Goal: Information Seeking & Learning: Find specific fact

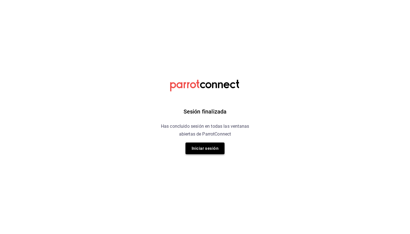
click at [198, 146] on button "Iniciar sesión" at bounding box center [205, 149] width 39 height 12
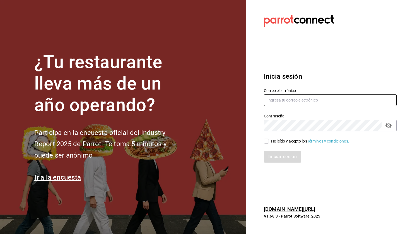
type input "[EMAIL_ADDRESS][DOMAIN_NAME]"
click at [313, 162] on div "Iniciar sesión" at bounding box center [330, 157] width 133 height 12
click at [267, 141] on input "He leído y acepto los Términos y condiciones." at bounding box center [266, 141] width 5 height 5
checkbox input "true"
click at [271, 157] on button "Iniciar sesión" at bounding box center [283, 157] width 38 height 12
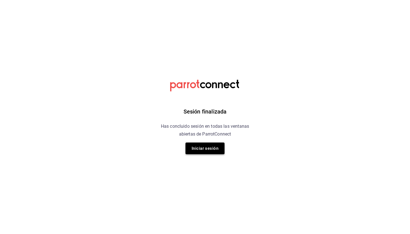
click at [207, 148] on button "Iniciar sesión" at bounding box center [205, 149] width 39 height 12
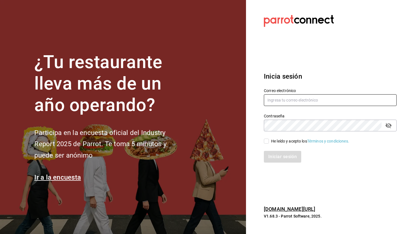
type input "[EMAIL_ADDRESS][DOMAIN_NAME]"
click at [264, 141] on input "He leído y acepto los Términos y condiciones." at bounding box center [266, 141] width 5 height 5
checkbox input "true"
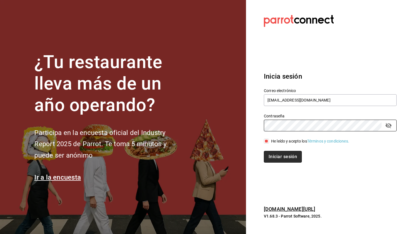
click at [282, 157] on button "Iniciar sesión" at bounding box center [283, 157] width 38 height 12
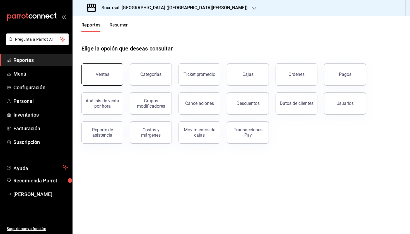
click at [102, 77] on button "Ventas" at bounding box center [102, 74] width 42 height 22
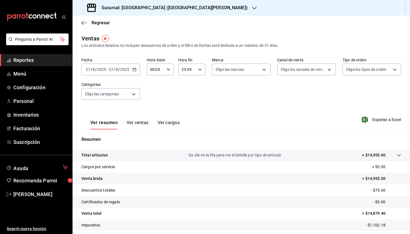
click at [252, 8] on icon "button" at bounding box center [254, 8] width 4 height 4
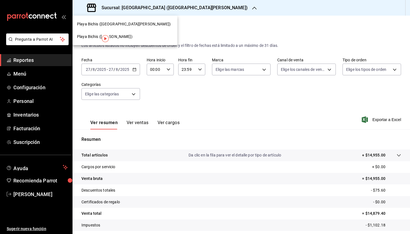
click at [63, 18] on div at bounding box center [205, 117] width 410 height 234
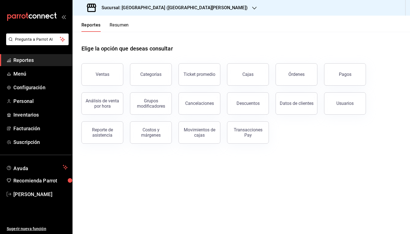
click at [252, 8] on icon "button" at bounding box center [254, 8] width 4 height 3
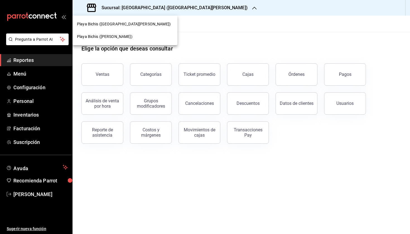
click at [104, 40] on div "Playa Bichis (Gomez Morin)" at bounding box center [125, 36] width 105 height 13
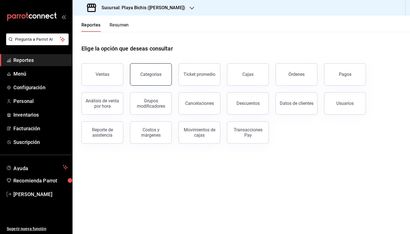
click at [161, 76] on button "Categorías" at bounding box center [151, 74] width 42 height 22
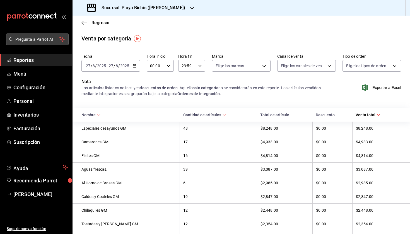
click at [34, 39] on span "Pregunta a Parrot AI" at bounding box center [37, 40] width 44 height 6
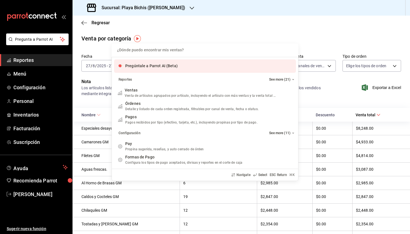
click at [128, 65] on span "Pregúntale a Parrot AI (Beta)" at bounding box center [151, 66] width 52 height 4
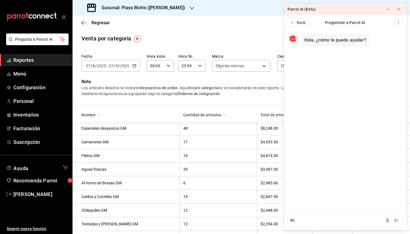
type textarea "d"
type textarea "saber como sacar los platillos mas vendidos"
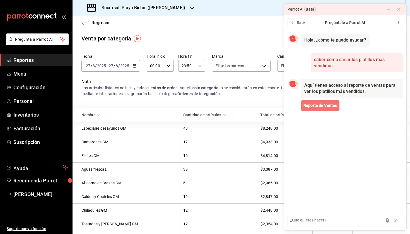
click at [319, 107] on span "Reporte de Ventas" at bounding box center [320, 106] width 33 height 6
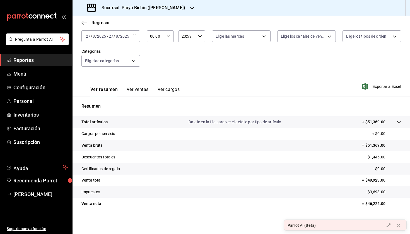
scroll to position [33, 0]
click at [136, 88] on button "Ver ventas" at bounding box center [138, 91] width 22 height 9
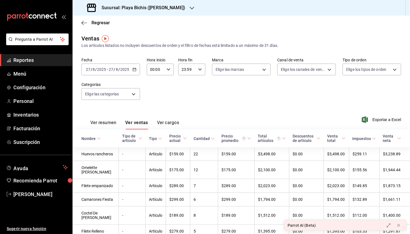
click at [134, 68] on icon "button" at bounding box center [135, 70] width 4 height 4
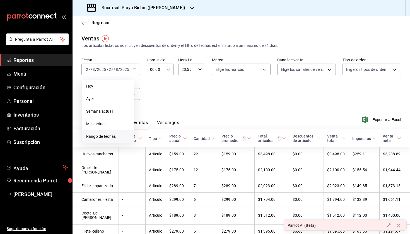
click at [100, 136] on span "Rango de fechas" at bounding box center [107, 137] width 43 height 6
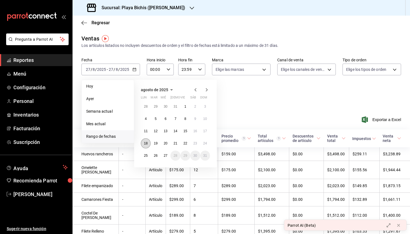
click at [145, 146] on button "18" at bounding box center [146, 143] width 10 height 10
click at [209, 143] on button "24" at bounding box center [205, 143] width 10 height 10
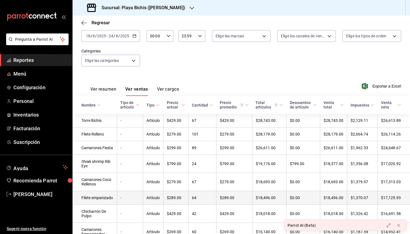
scroll to position [35, 0]
